Goal: Transaction & Acquisition: Purchase product/service

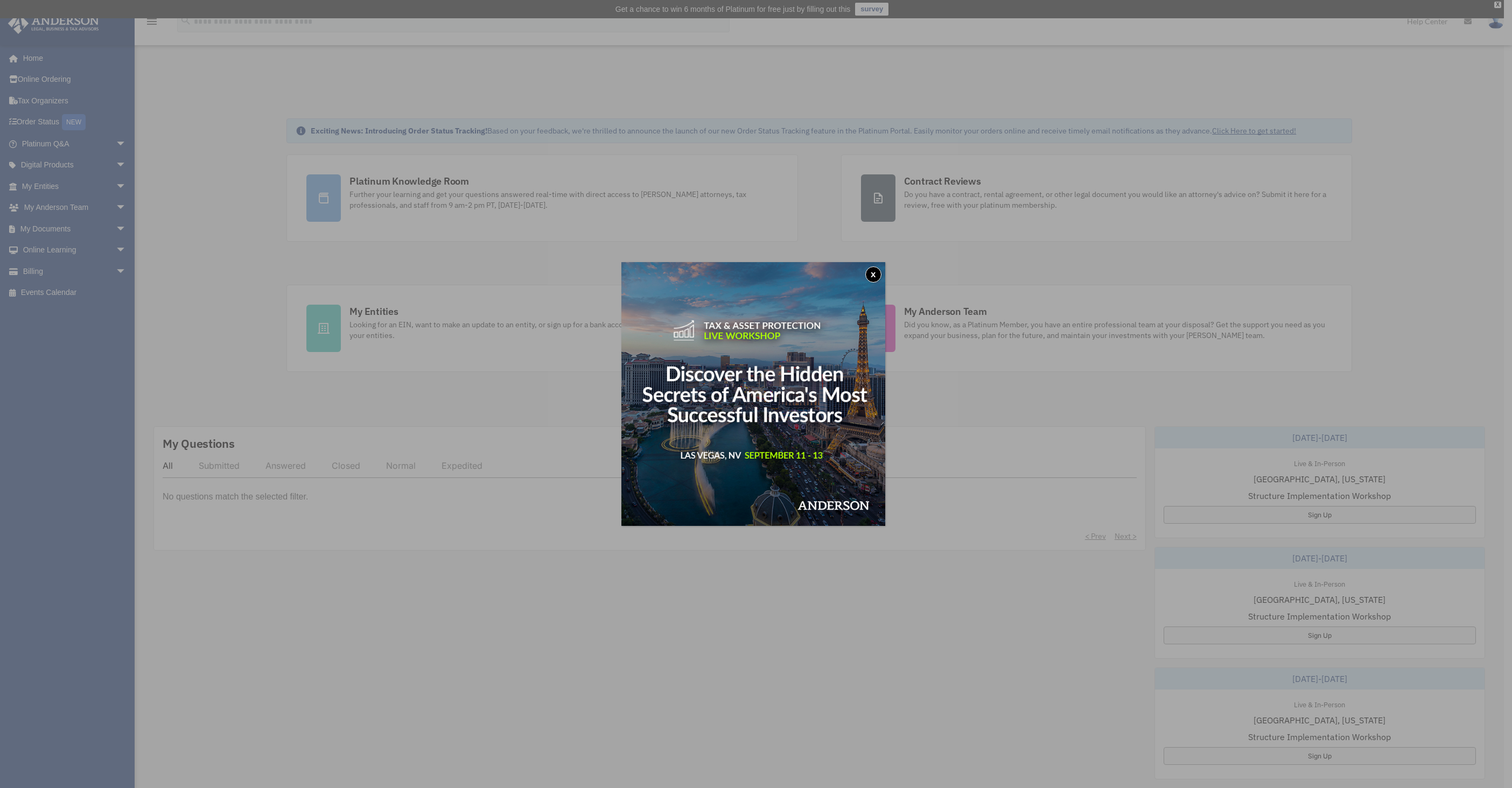
click at [875, 267] on button "x" at bounding box center [873, 274] width 16 height 16
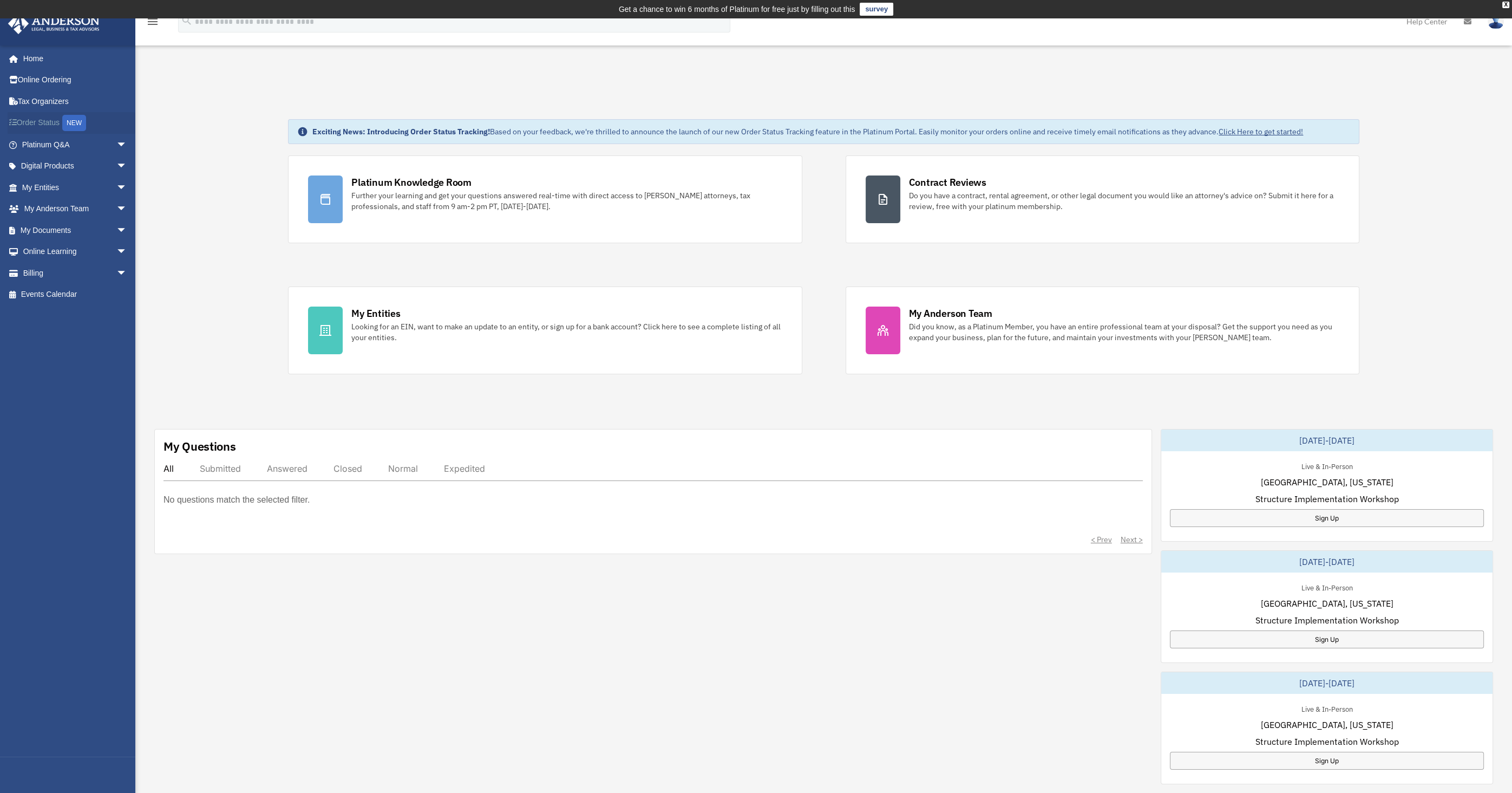
click at [45, 124] on link "Order Status NEW" at bounding box center [76, 124] width 136 height 22
click at [42, 60] on link "Home" at bounding box center [76, 58] width 136 height 22
click at [46, 125] on link "Order Status NEW" at bounding box center [76, 124] width 136 height 22
click at [75, 272] on link "Billing arrow_drop_down" at bounding box center [76, 273] width 136 height 22
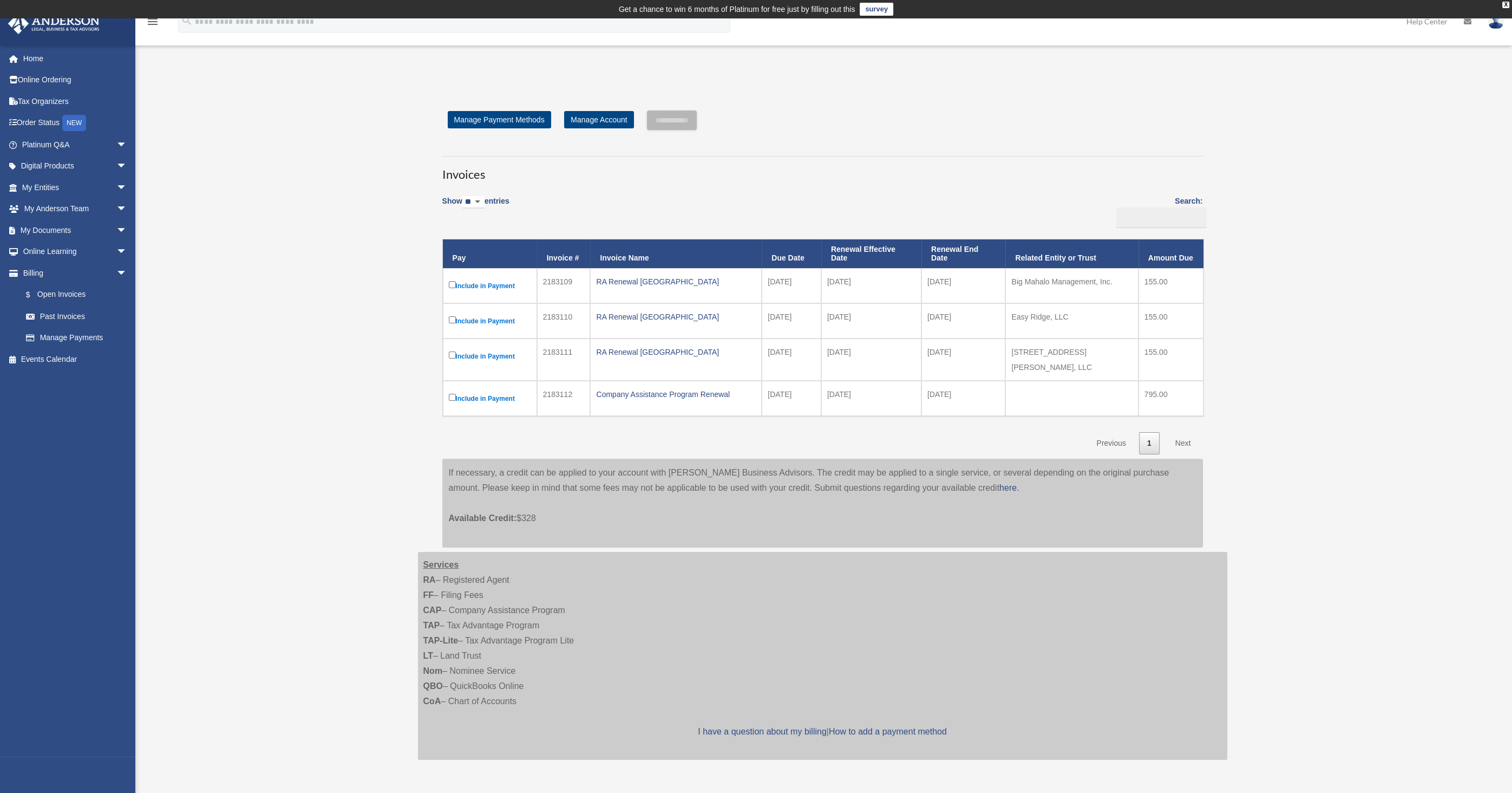
click at [452, 280] on label "Include in Payment" at bounding box center [490, 286] width 82 height 14
click at [451, 315] on label "Include in Payment" at bounding box center [490, 321] width 82 height 14
click at [692, 117] on input "**********" at bounding box center [672, 120] width 50 height 19
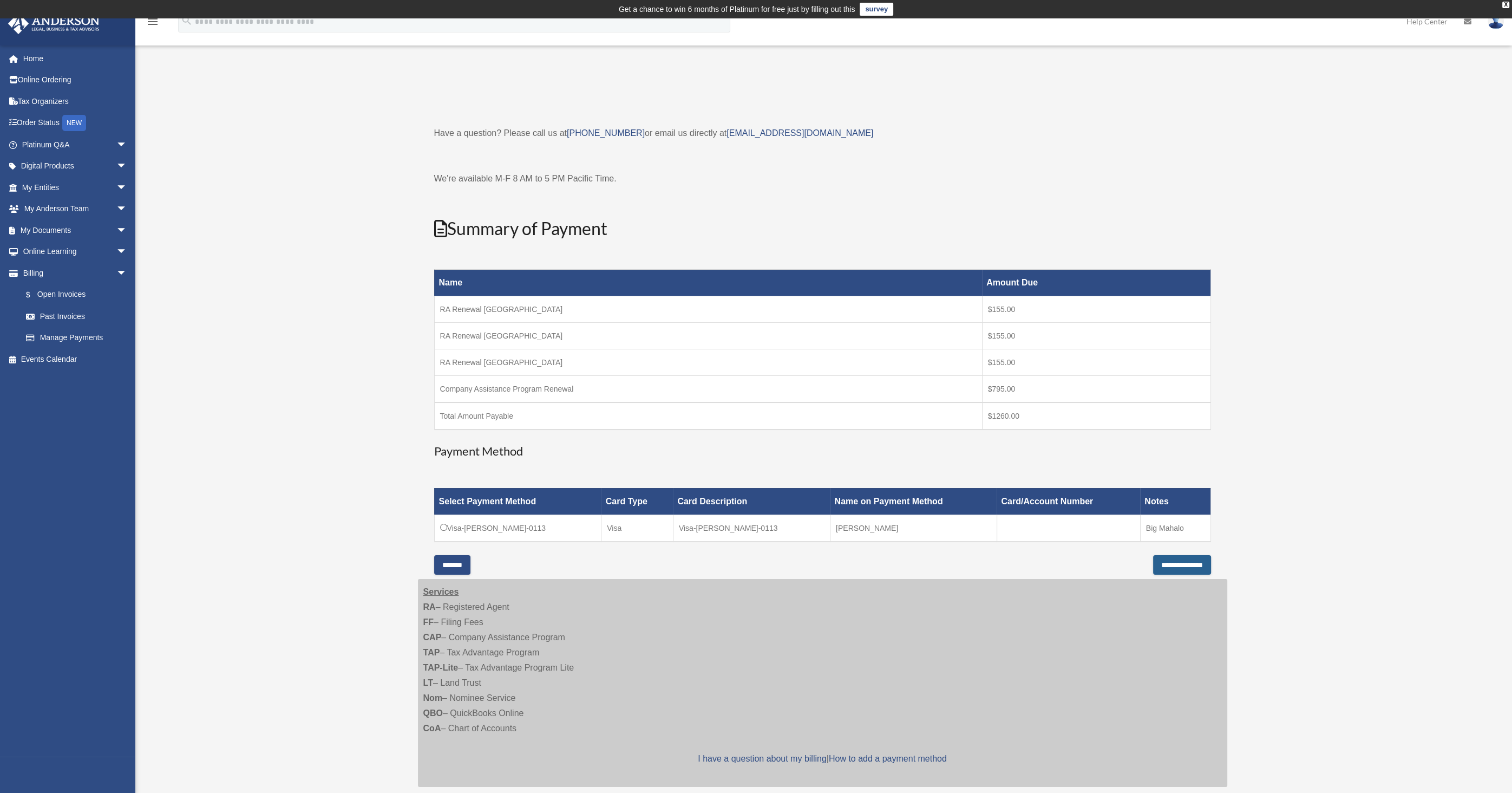
click at [1163, 560] on input "**********" at bounding box center [1182, 564] width 58 height 19
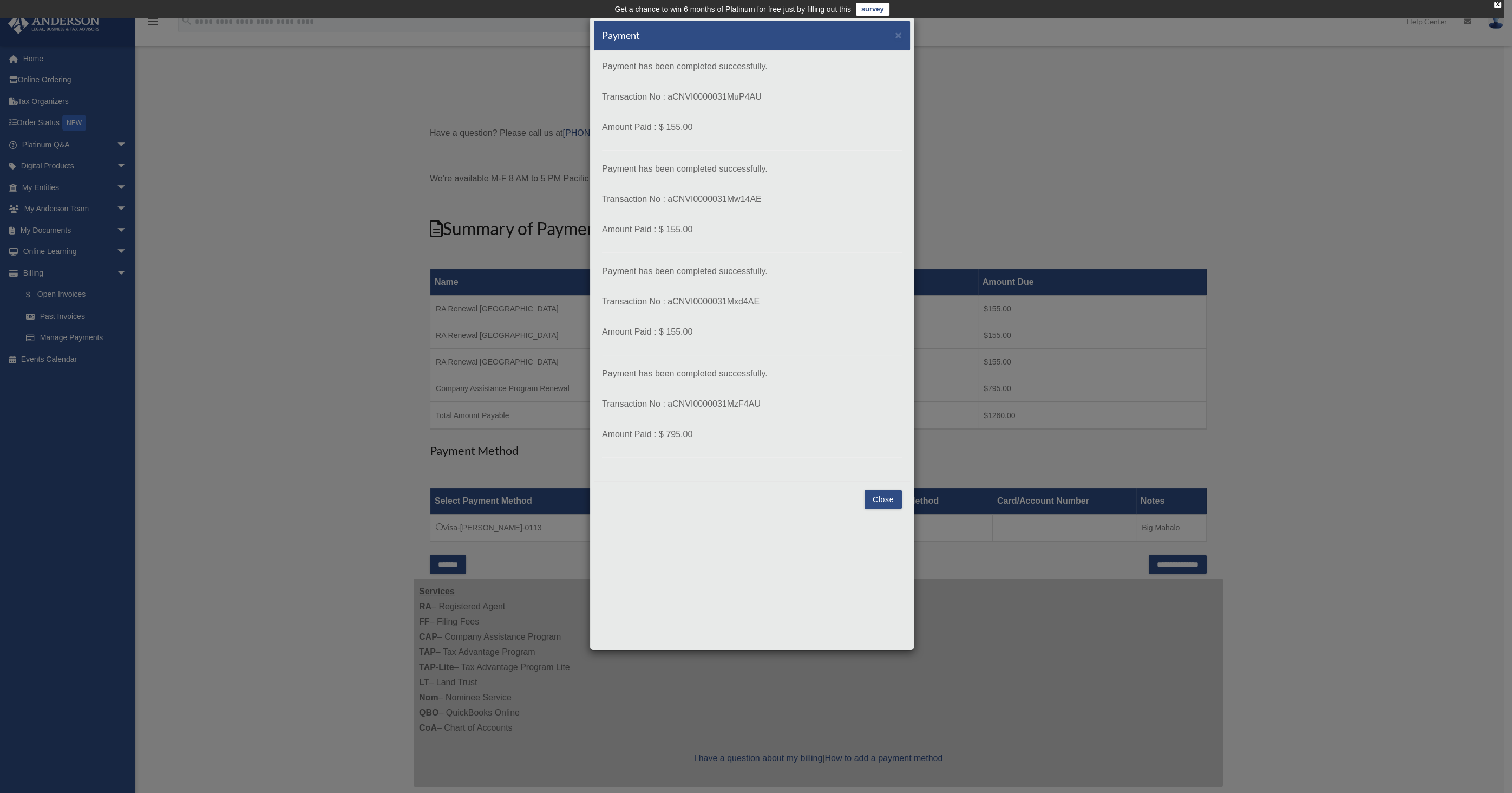
click at [884, 496] on button "Close" at bounding box center [883, 499] width 37 height 19
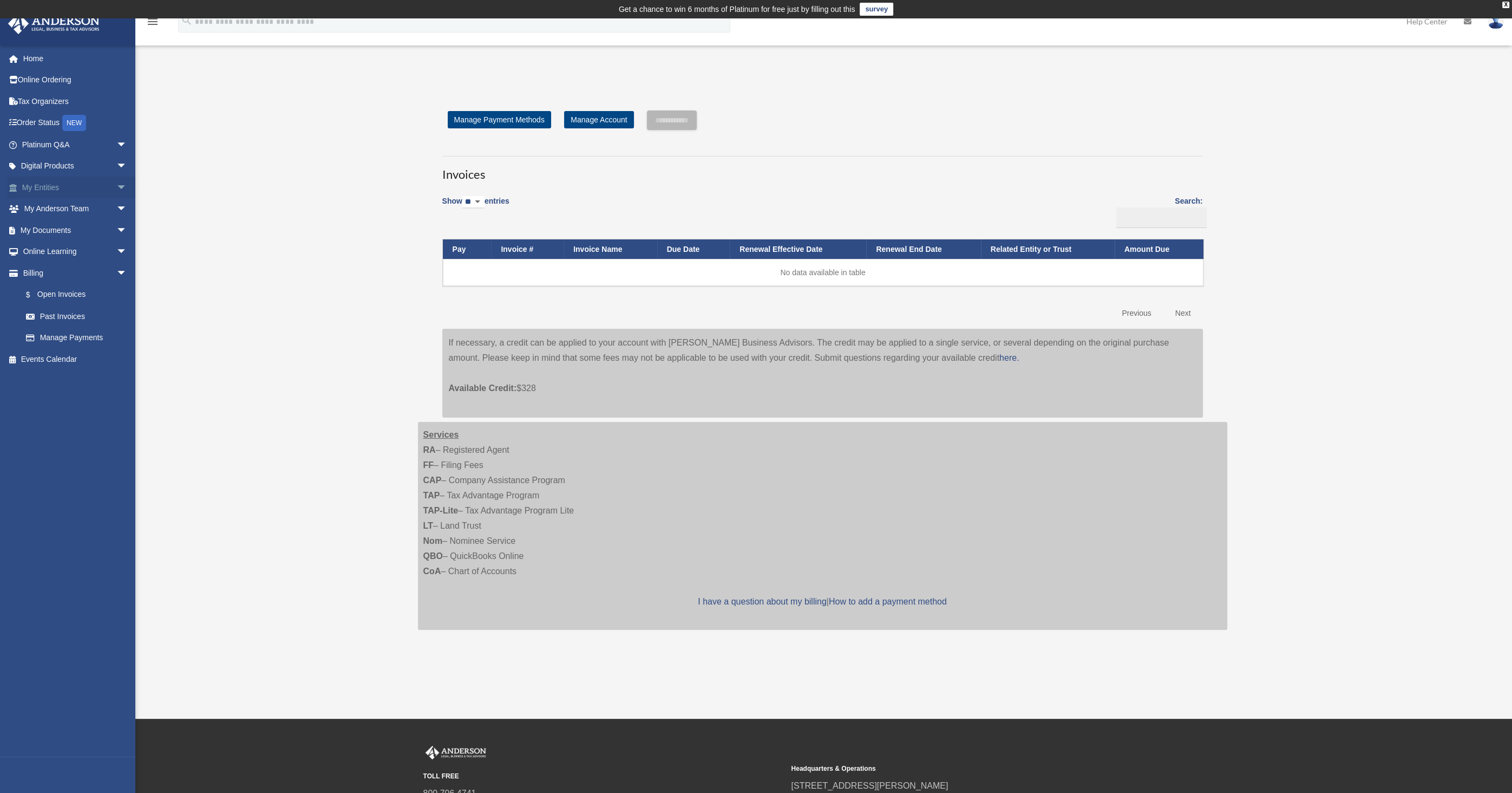
click at [116, 185] on span "arrow_drop_down" at bounding box center [127, 188] width 22 height 22
click at [116, 333] on span "arrow_drop_down" at bounding box center [127, 338] width 22 height 22
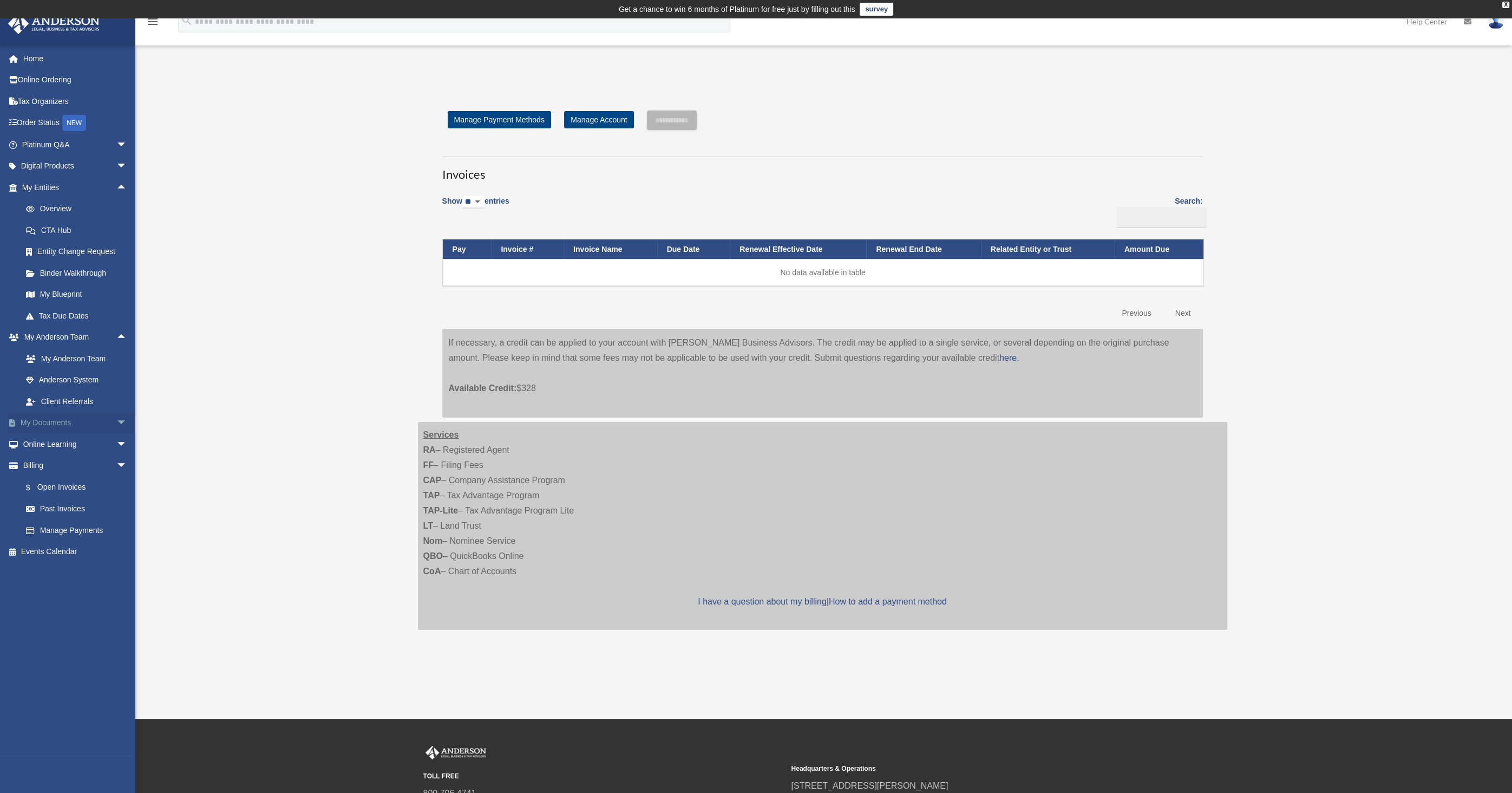
click at [116, 424] on span "arrow_drop_down" at bounding box center [127, 423] width 22 height 22
click at [44, 438] on link "Box" at bounding box center [79, 444] width 129 height 22
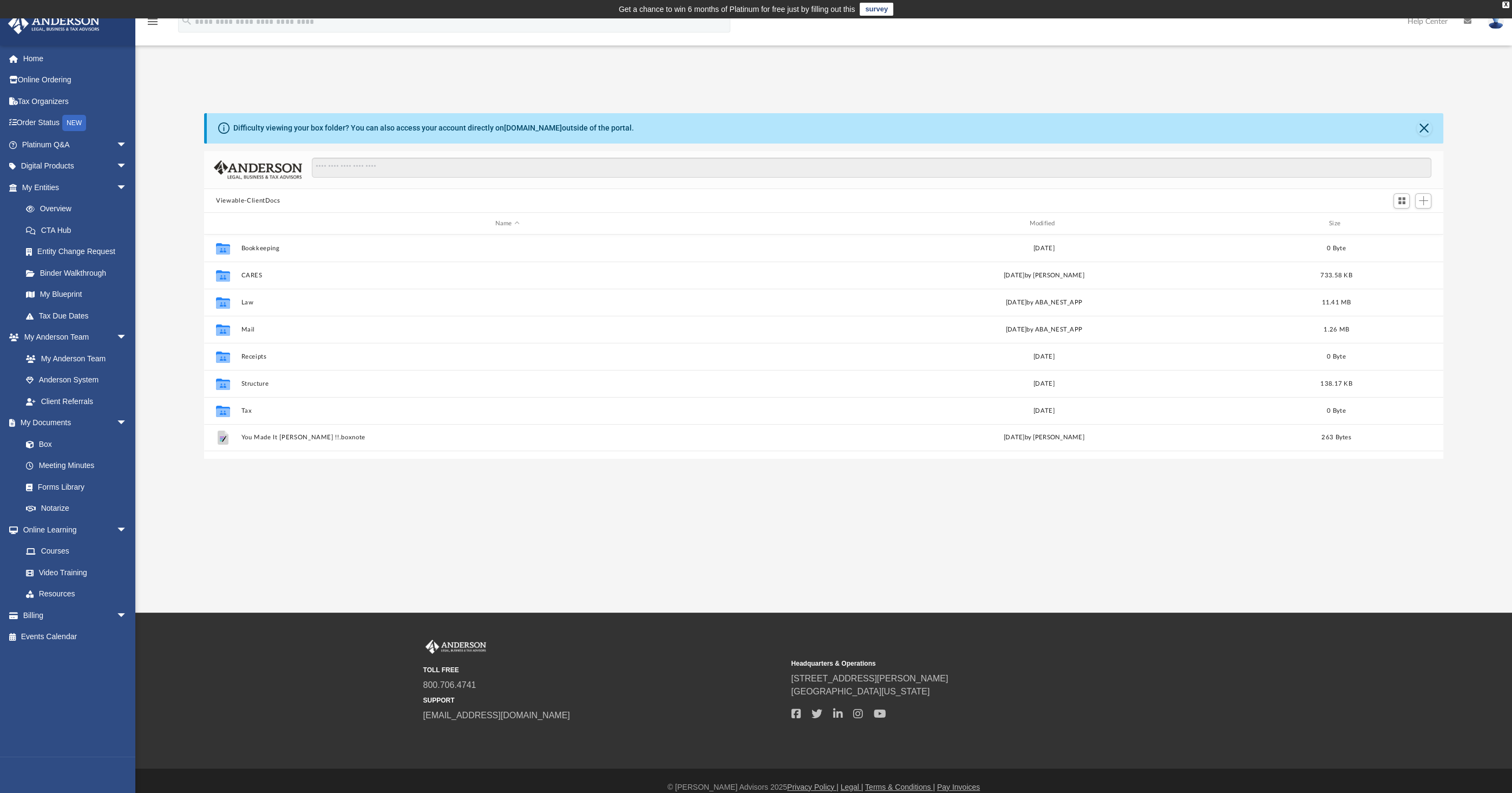
scroll to position [238, 1230]
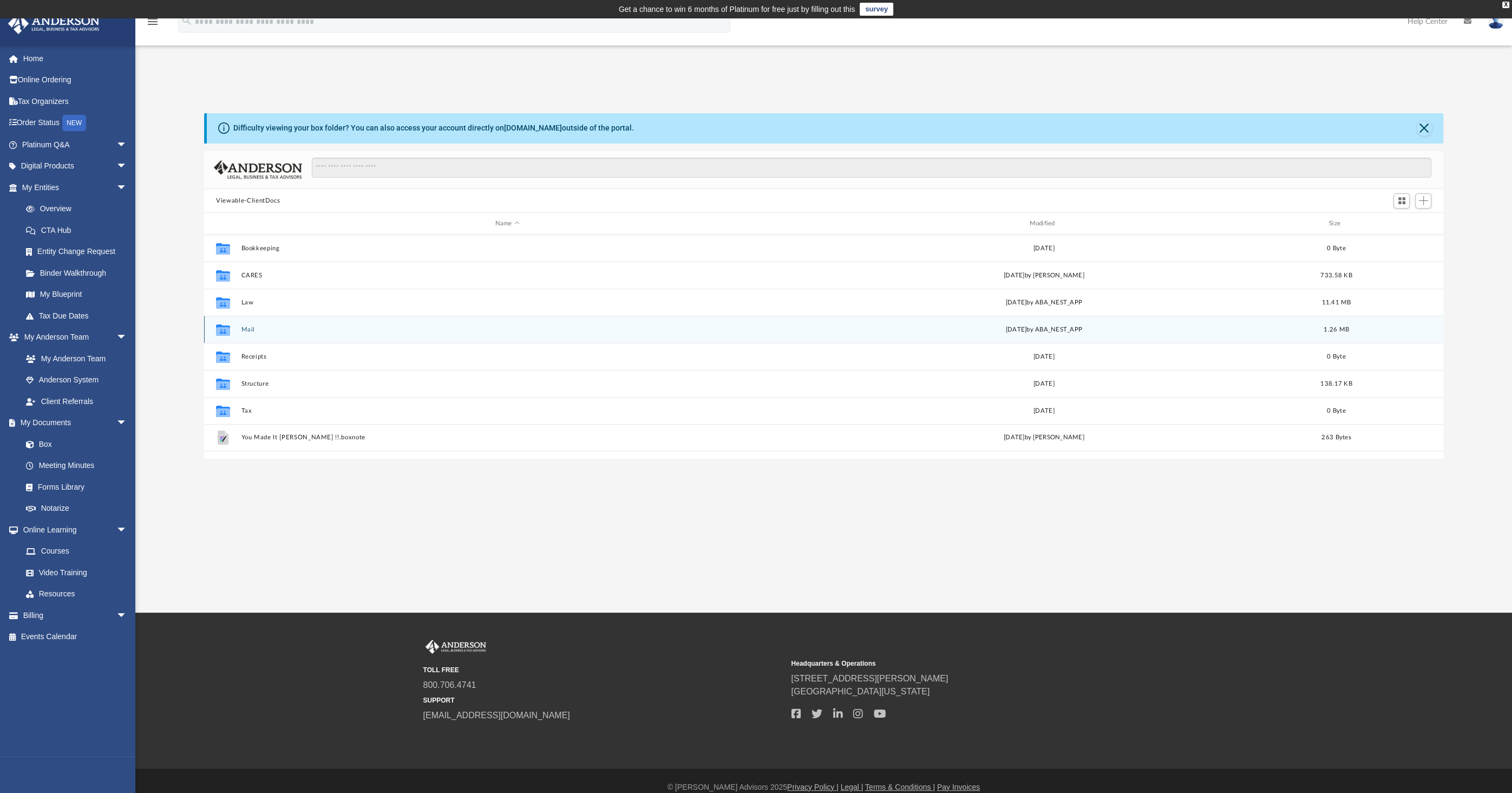
click at [455, 324] on div "Collaborated Folder Mail [DATE] by ABA_NEST_APP 1.26 MB" at bounding box center [824, 329] width 1239 height 27
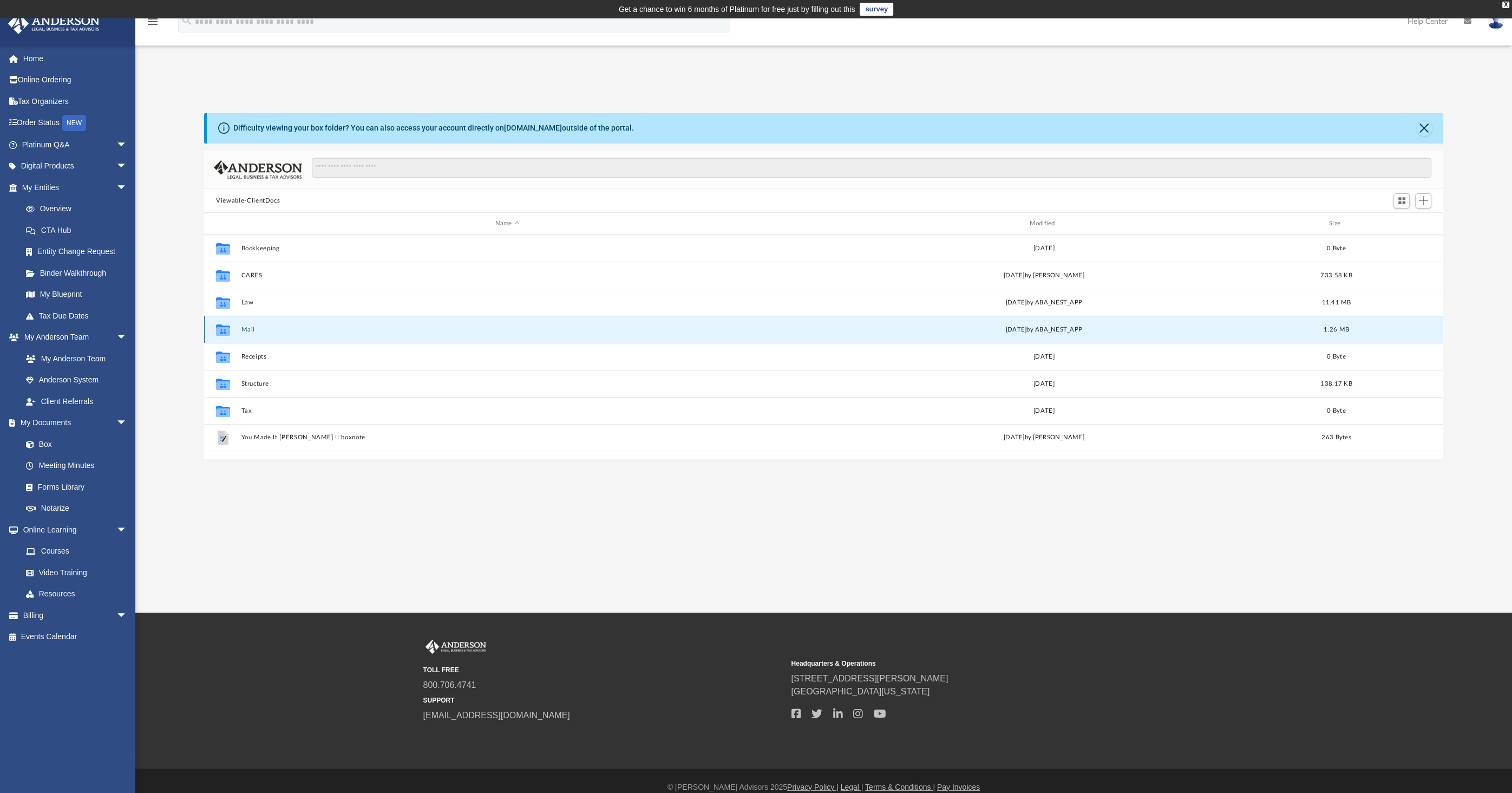
click at [223, 327] on icon "grid" at bounding box center [223, 332] width 14 height 9
click at [249, 327] on button "Mail" at bounding box center [507, 329] width 532 height 7
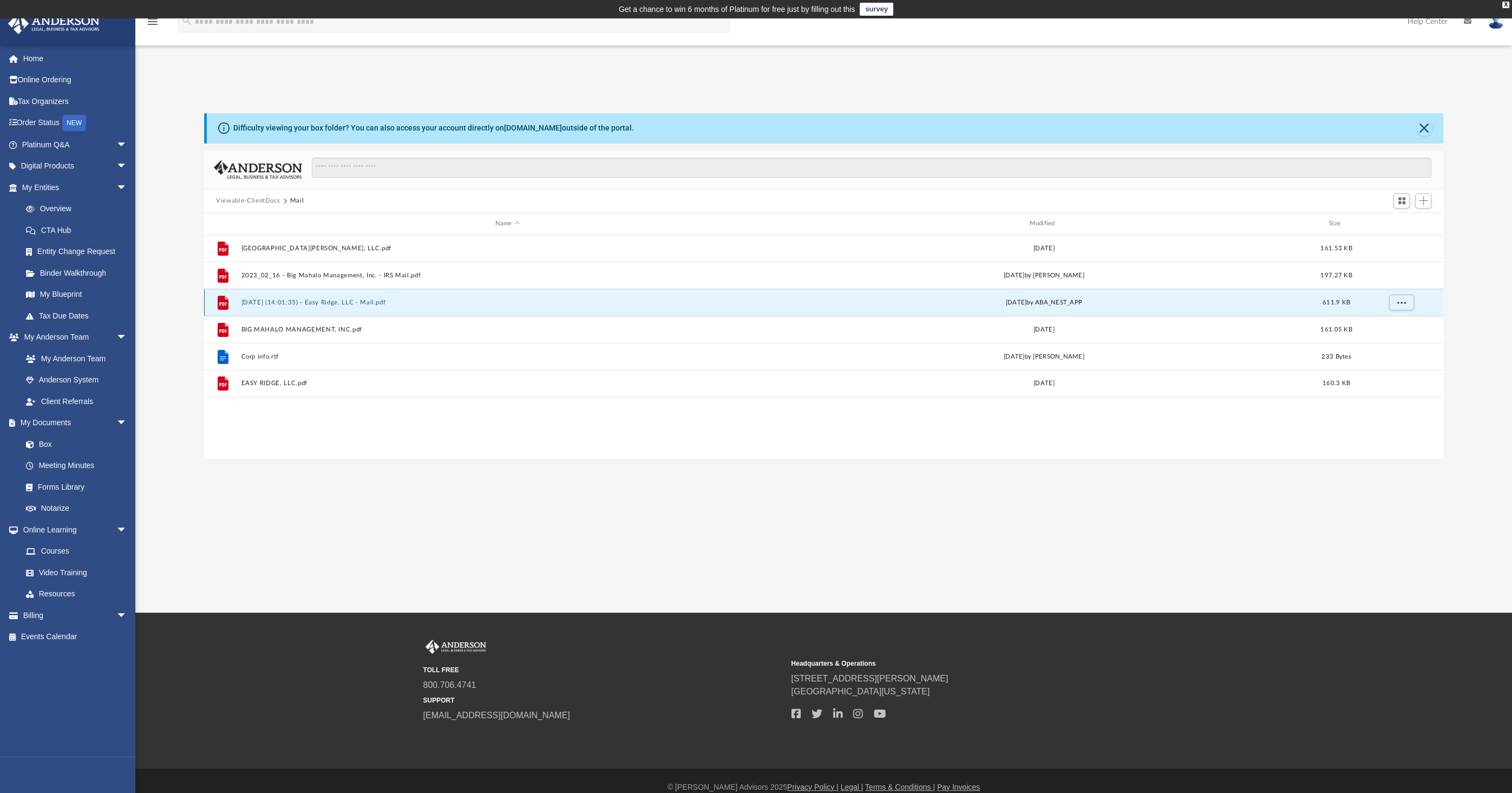
click at [342, 302] on button "[DATE] (14:01:35) - Easy Ridge, LLC - Mail.pdf" at bounding box center [507, 302] width 532 height 7
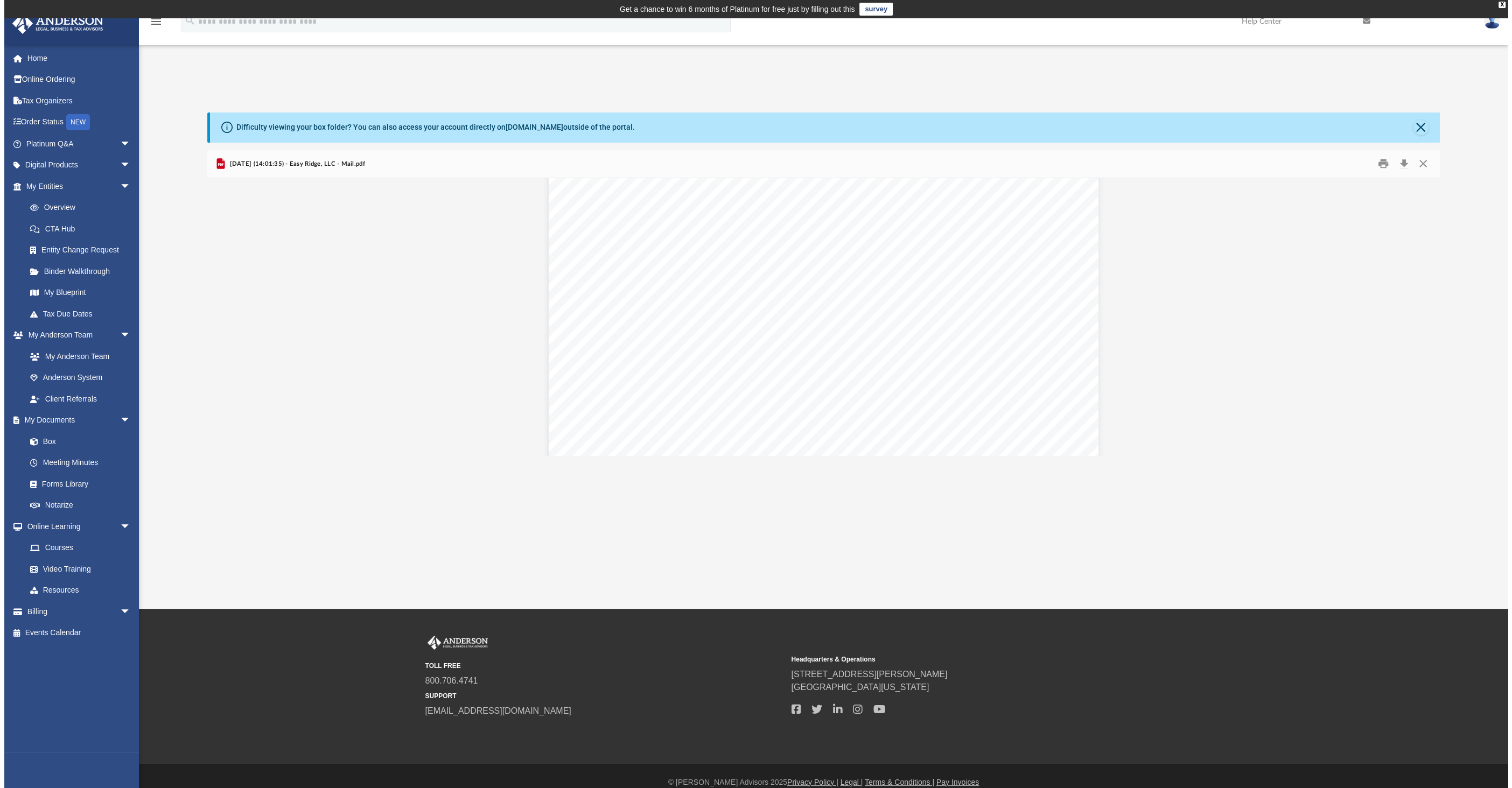
scroll to position [0, 0]
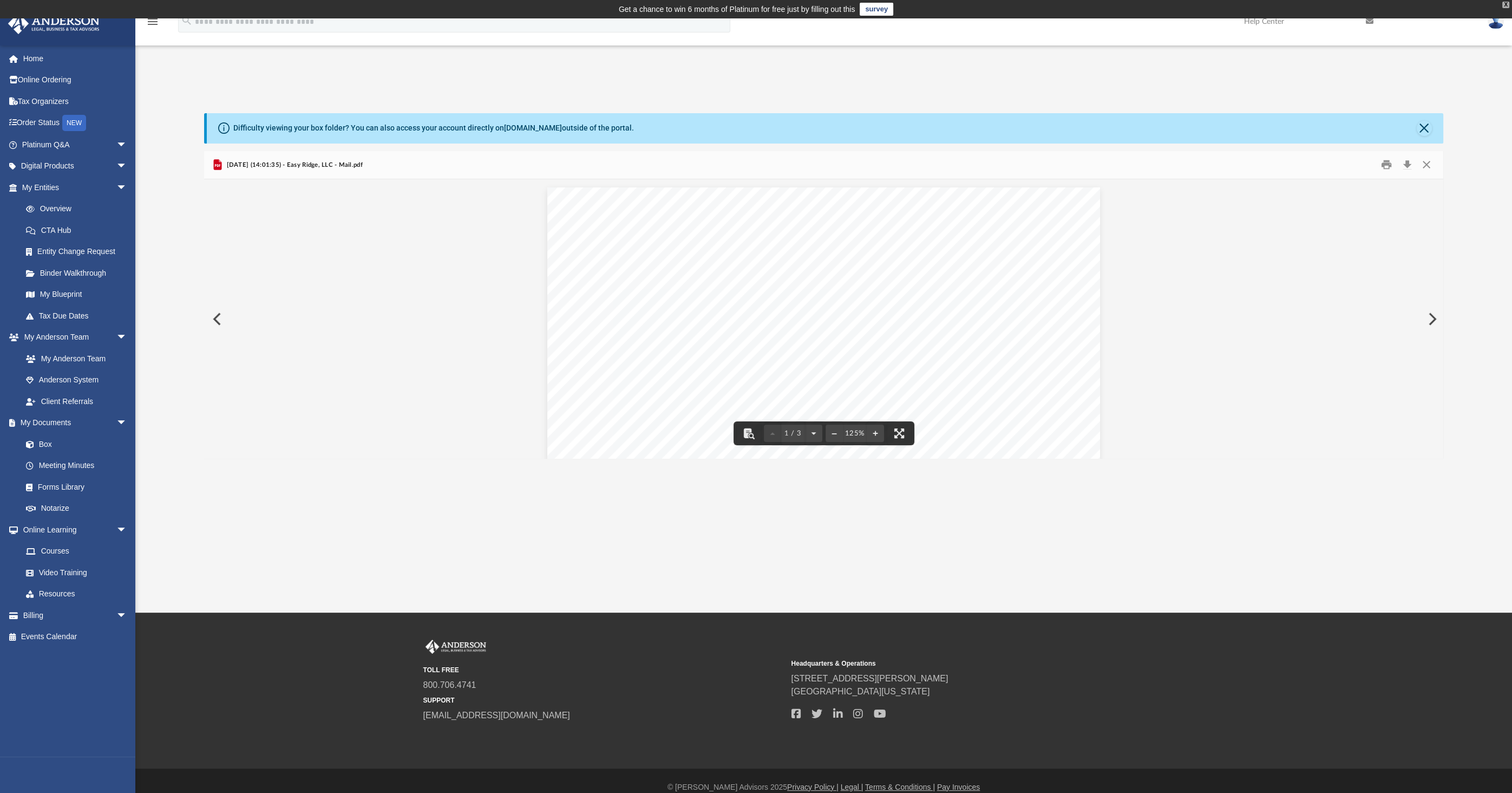
click at [1505, 6] on div "X" at bounding box center [1505, 5] width 7 height 6
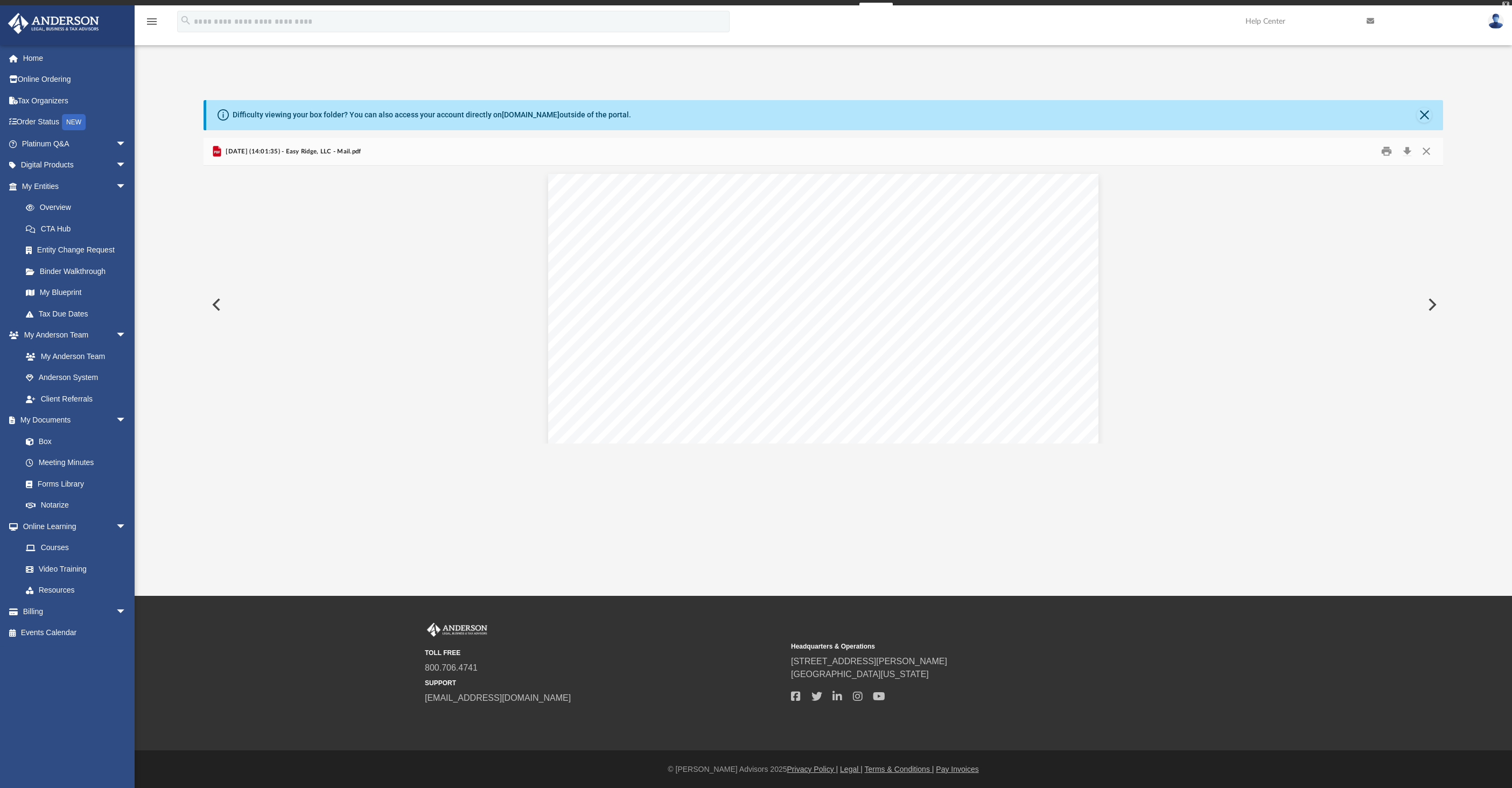
scroll to position [236, 1231]
